Goal: Check status: Check status

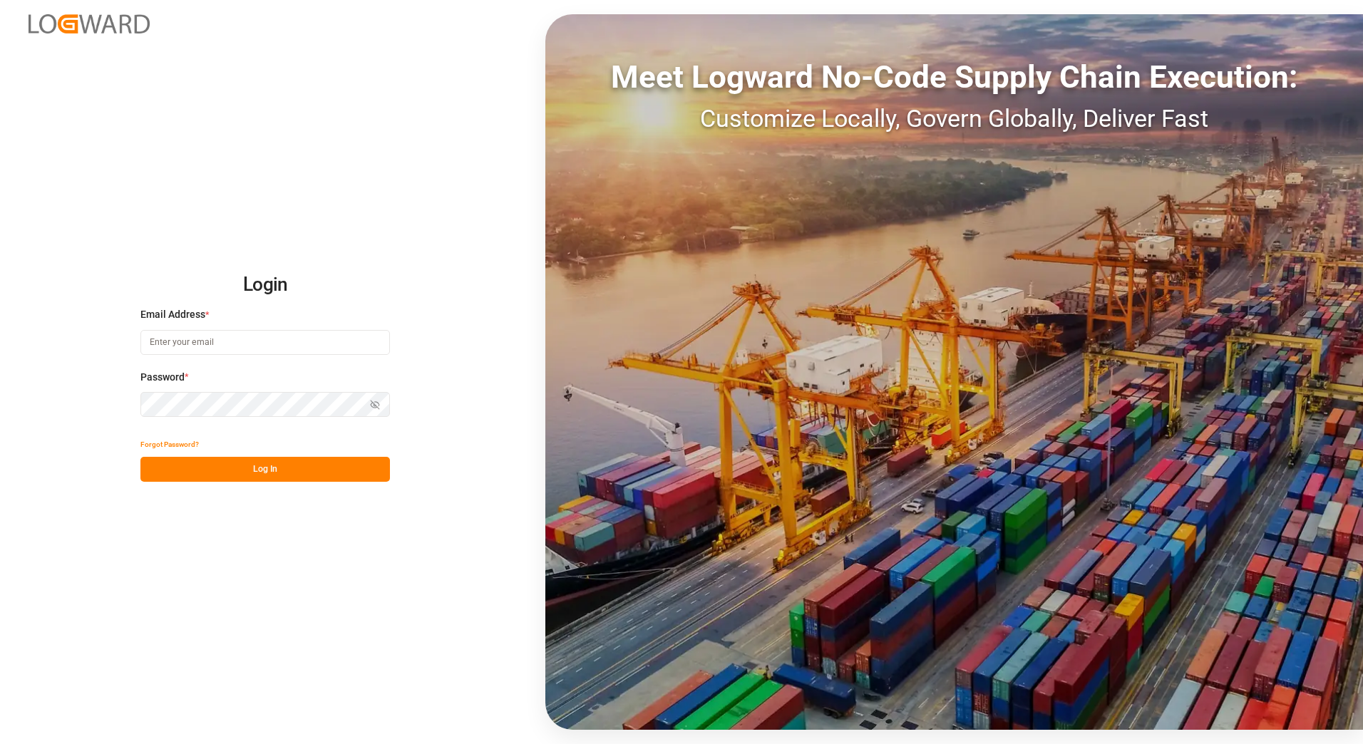
type input "franziska.ciezki@melitta.de"
click at [266, 476] on button "Log In" at bounding box center [264, 469] width 249 height 25
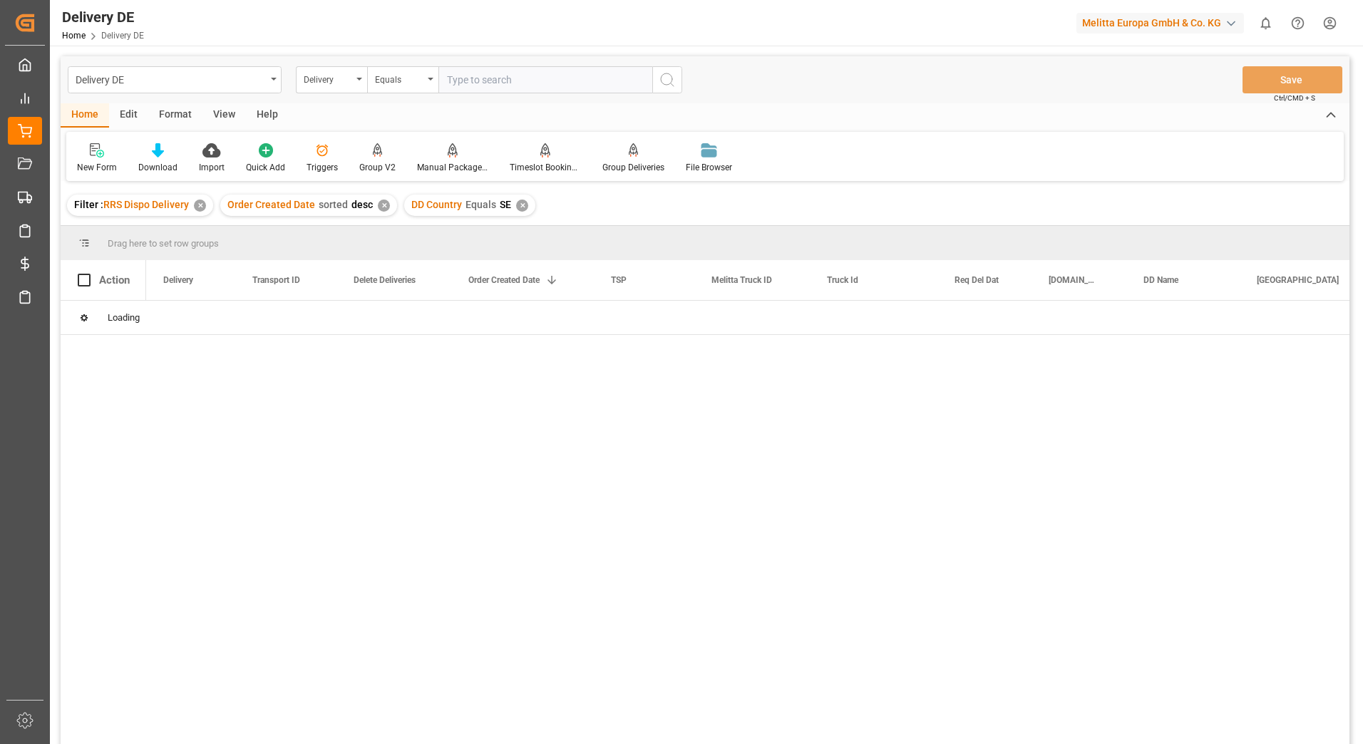
click at [200, 208] on div "✕" at bounding box center [200, 206] width 12 height 12
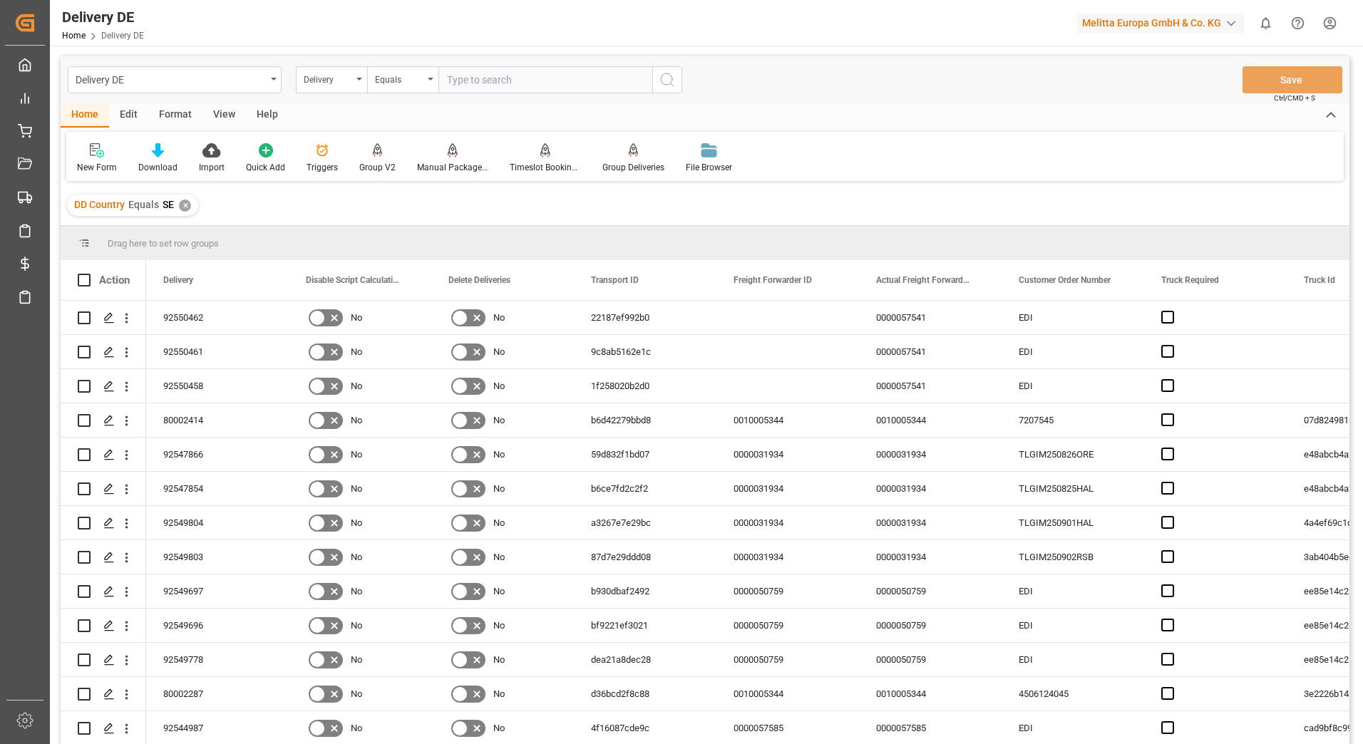
click at [501, 76] on input "text" at bounding box center [545, 79] width 214 height 27
paste input "92550464"
type input "92550464"
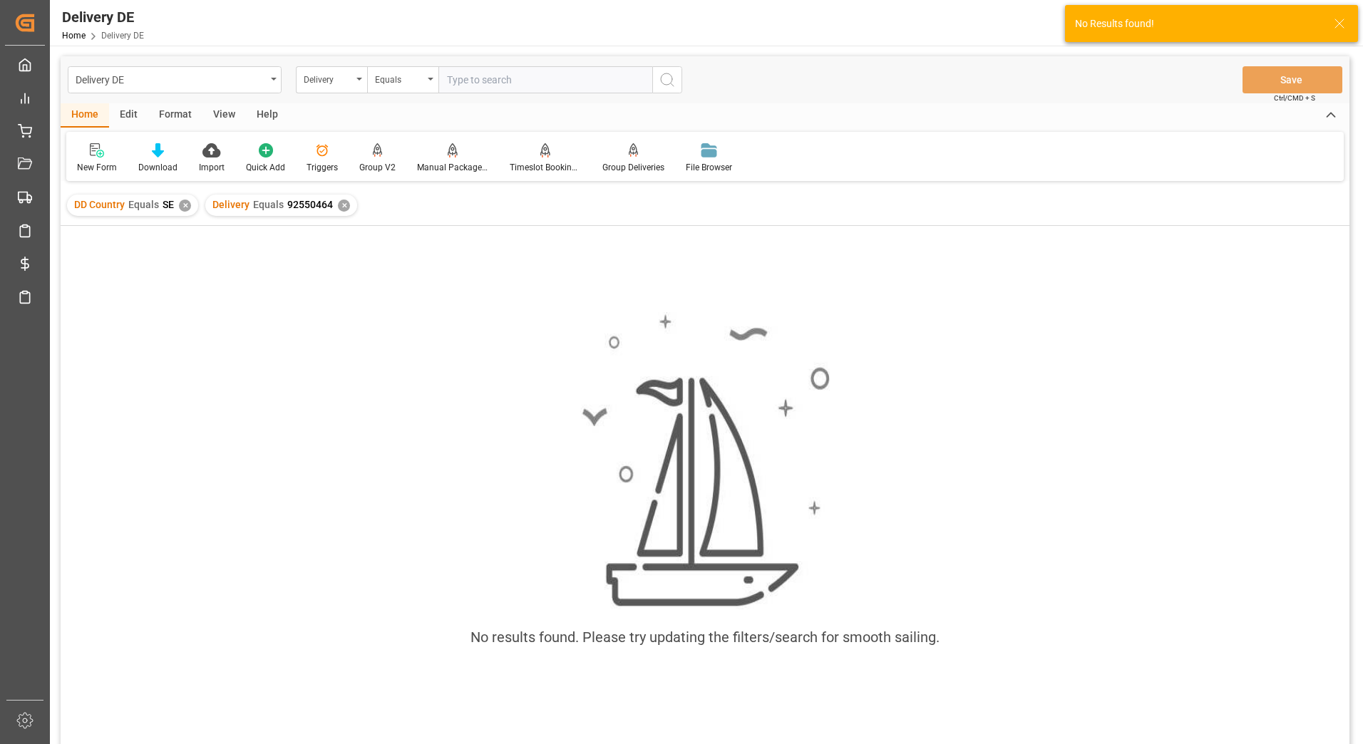
click at [182, 202] on div "✕" at bounding box center [185, 206] width 12 height 12
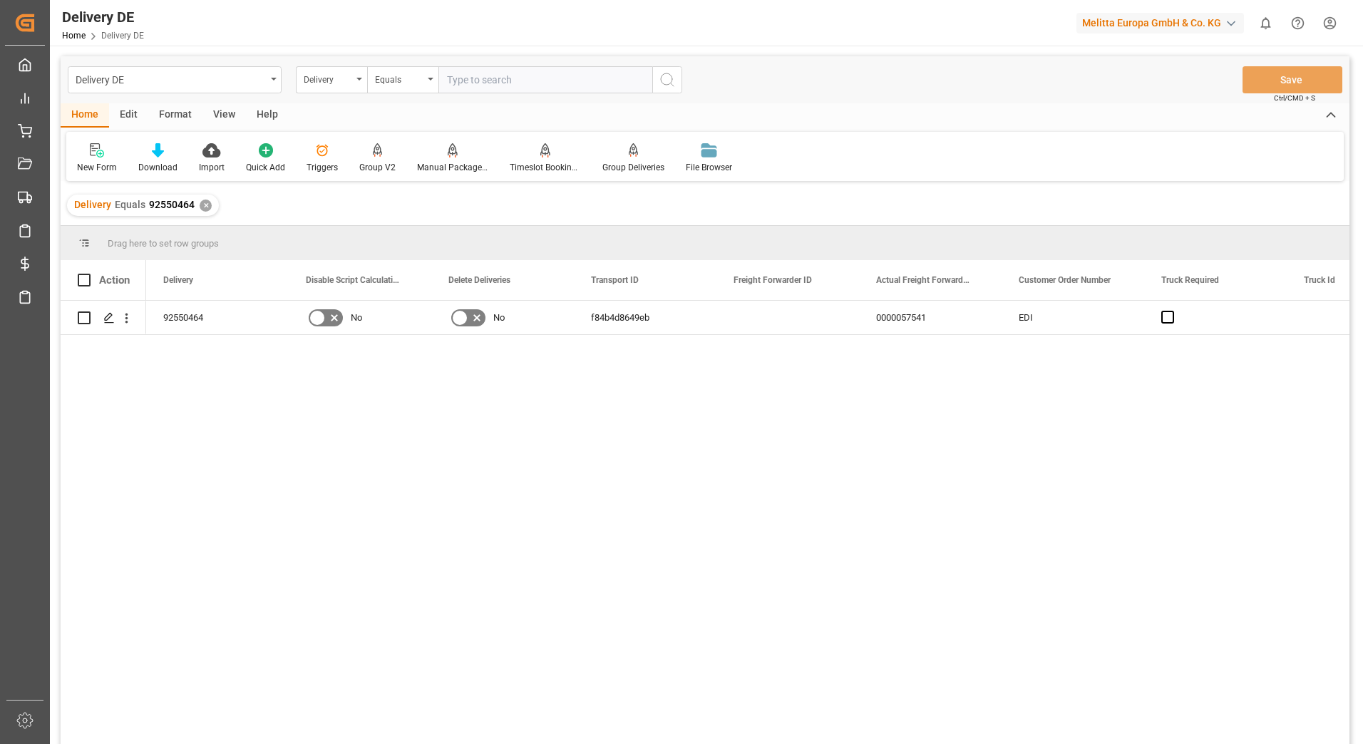
click at [205, 205] on div "✕" at bounding box center [206, 206] width 12 height 12
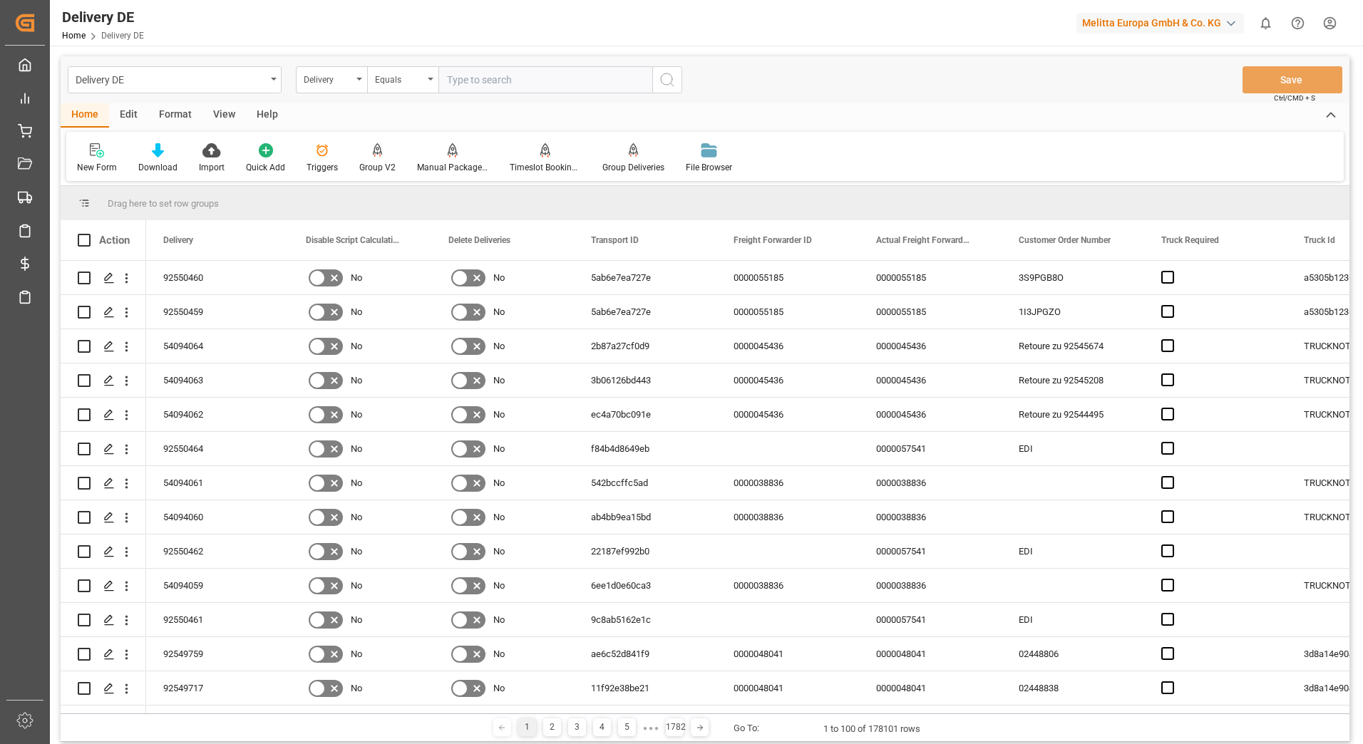
click at [488, 77] on input "text" at bounding box center [545, 79] width 214 height 27
paste input "92550467"
type input "92550467"
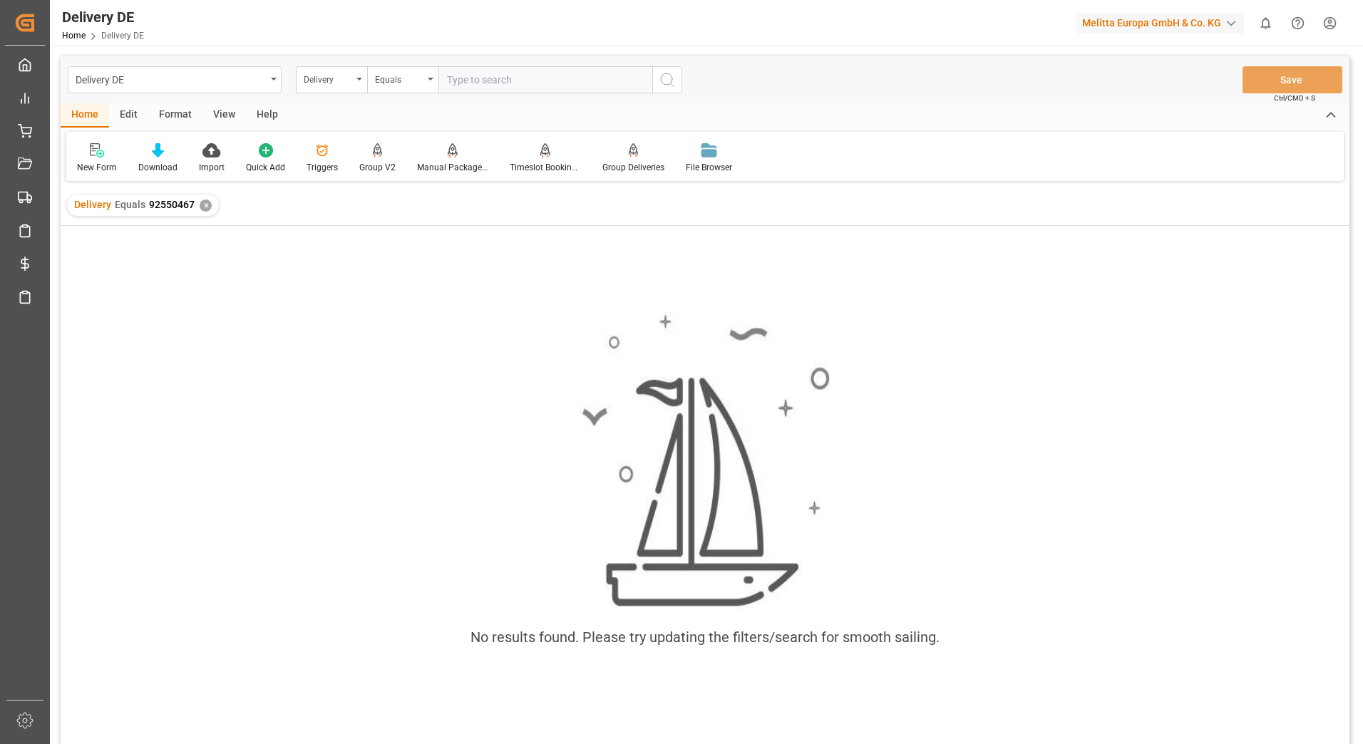
click at [207, 204] on div "✕" at bounding box center [206, 206] width 12 height 12
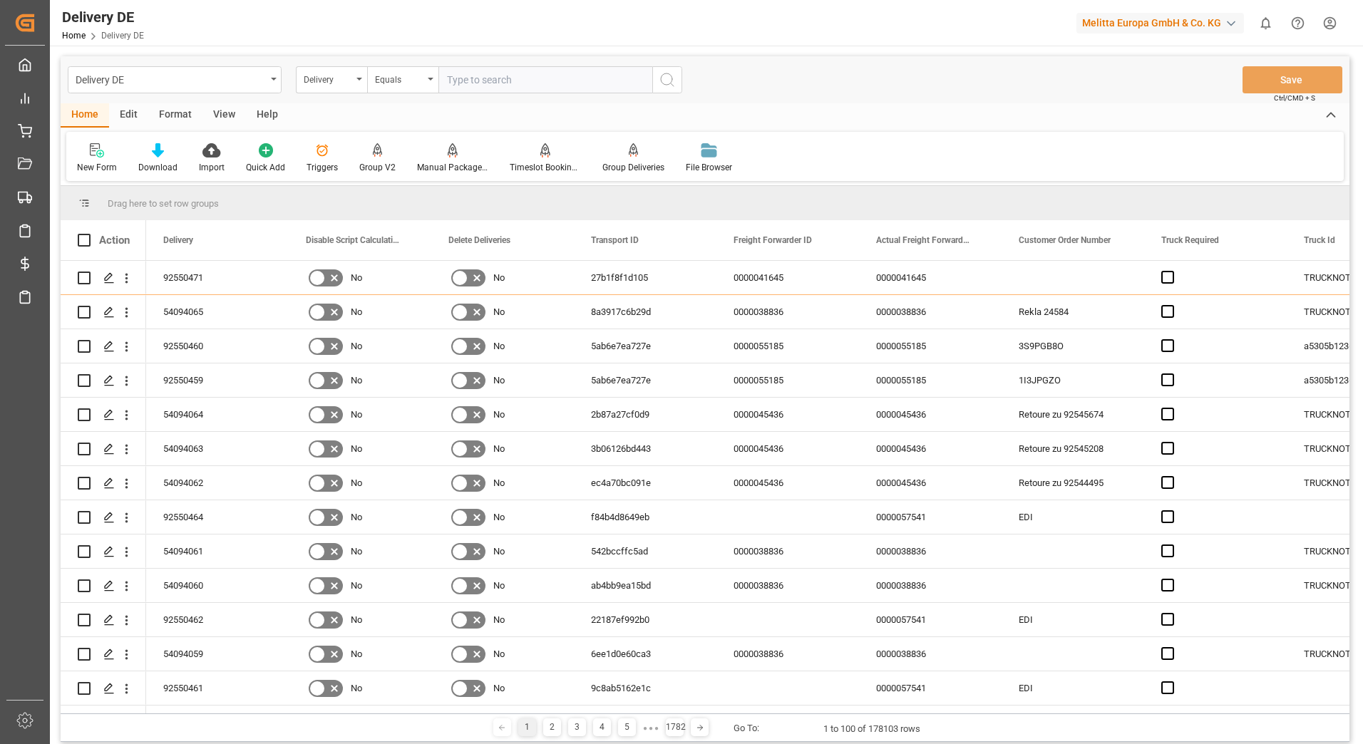
click at [484, 83] on input "text" at bounding box center [545, 79] width 214 height 27
paste input "92550467"
type input "92550467"
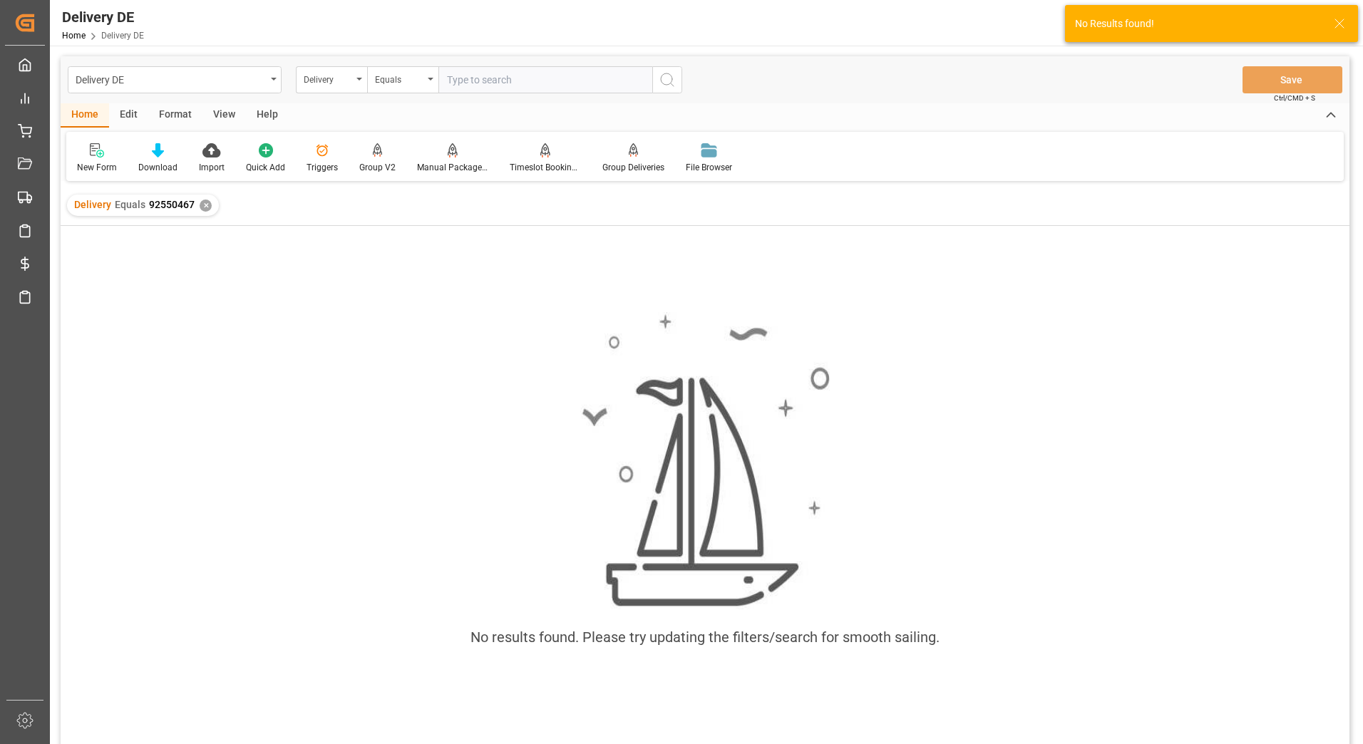
click at [203, 204] on div "✕" at bounding box center [206, 206] width 12 height 12
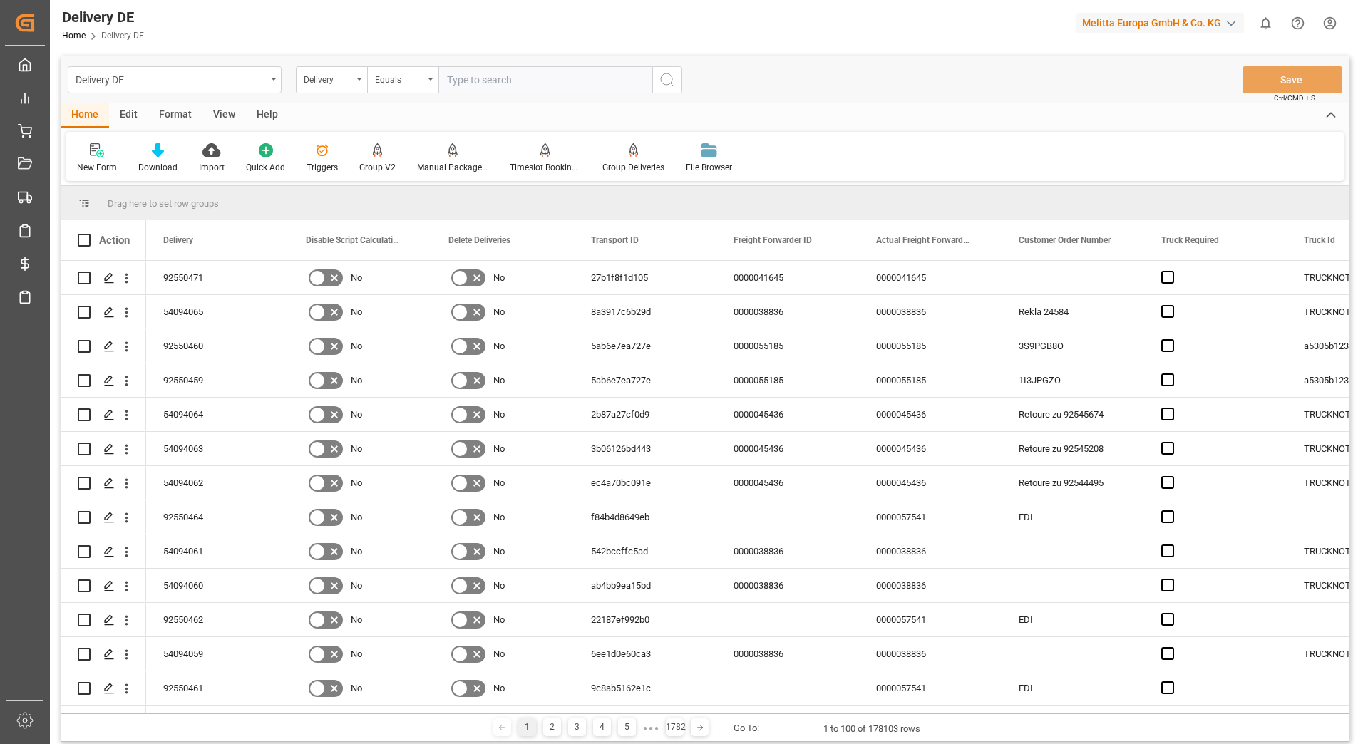
click at [470, 74] on input "text" at bounding box center [545, 79] width 214 height 27
click at [490, 87] on input "text" at bounding box center [545, 79] width 214 height 27
type input "92550467"
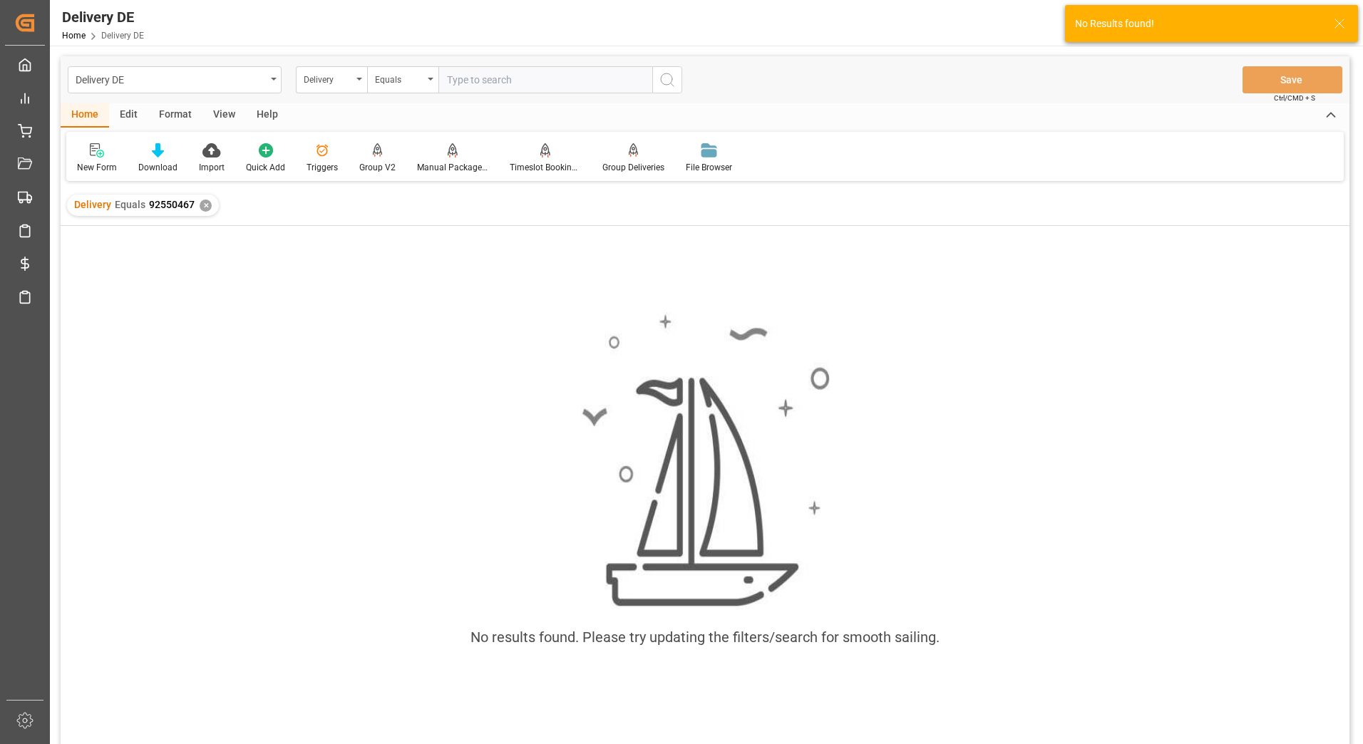
click at [207, 209] on div "✕" at bounding box center [206, 206] width 12 height 12
